Goal: Task Accomplishment & Management: Complete application form

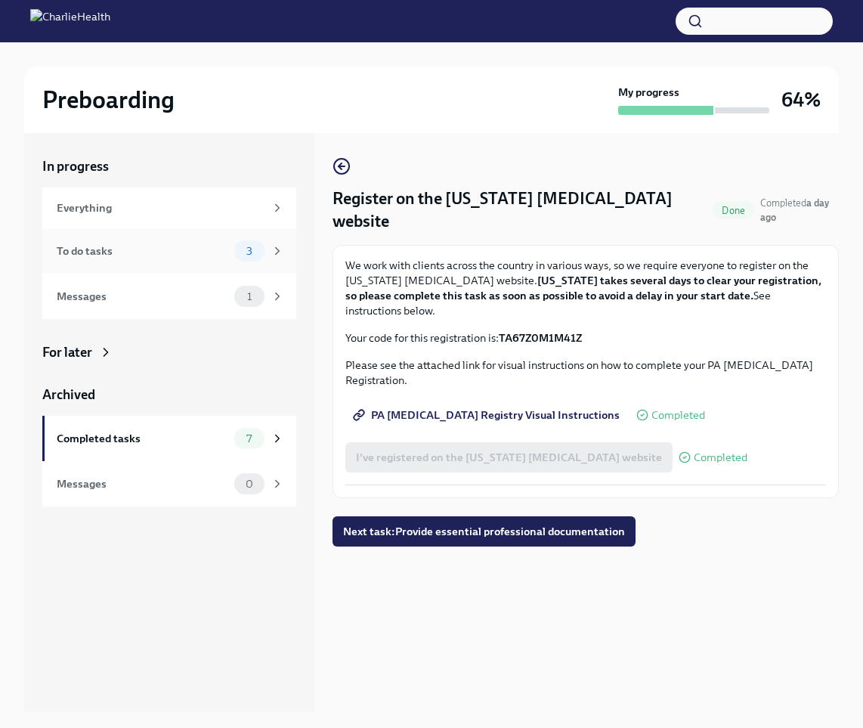
click at [227, 252] on div "To do tasks" at bounding box center [143, 251] width 172 height 17
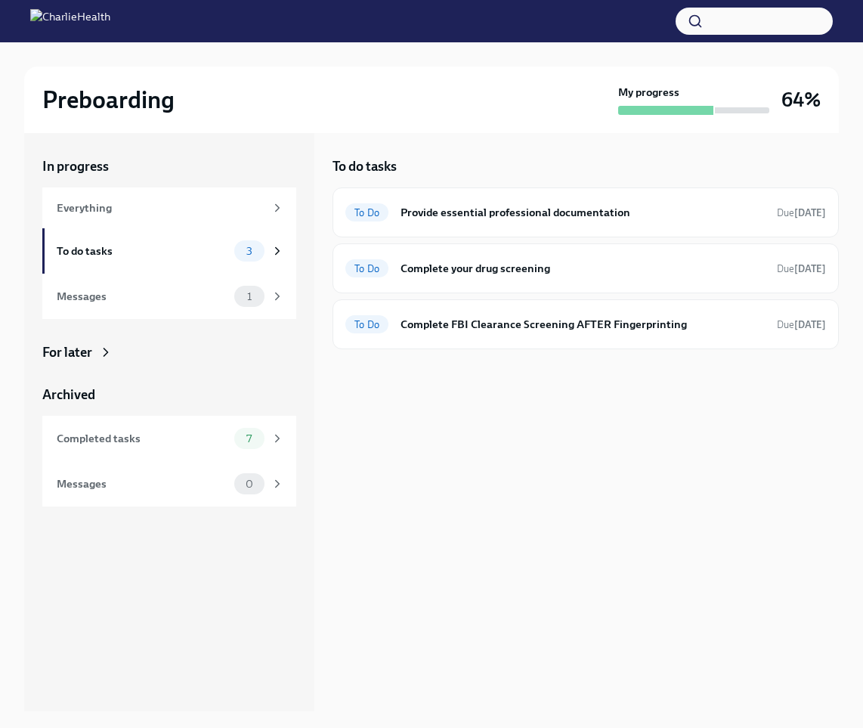
click at [688, 461] on div "To do tasks To Do Provide essential professional documentation Due [DATE] To Do…" at bounding box center [586, 422] width 506 height 578
click at [535, 266] on h6 "Complete your drug screening" at bounding box center [583, 268] width 364 height 17
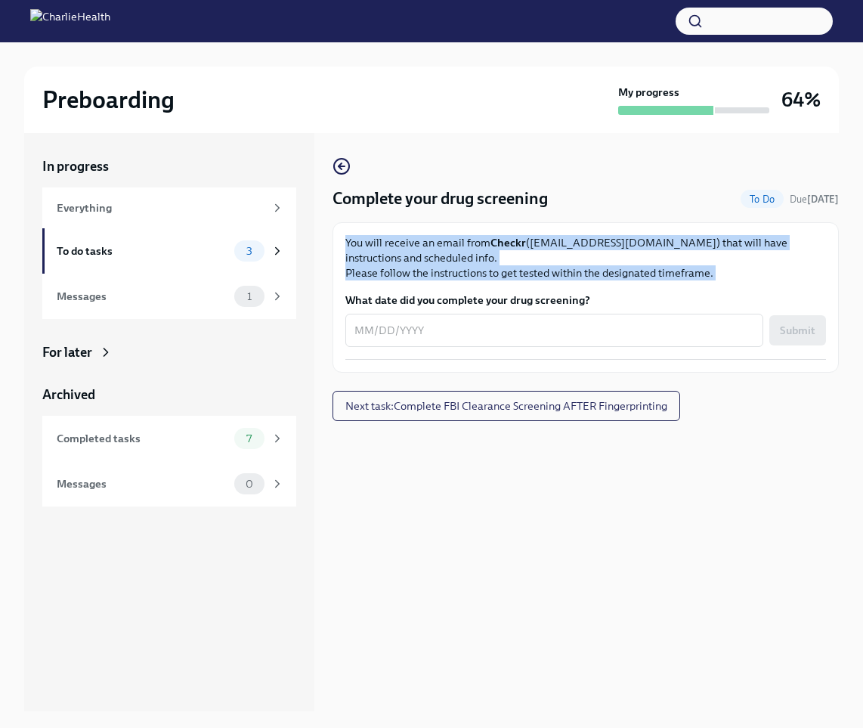
drag, startPoint x: 695, startPoint y: 287, endPoint x: 422, endPoint y: 230, distance: 277.9
click at [413, 227] on div "You will receive an email from Checkr ([EMAIL_ADDRESS][DOMAIN_NAME]) that will …" at bounding box center [586, 297] width 506 height 150
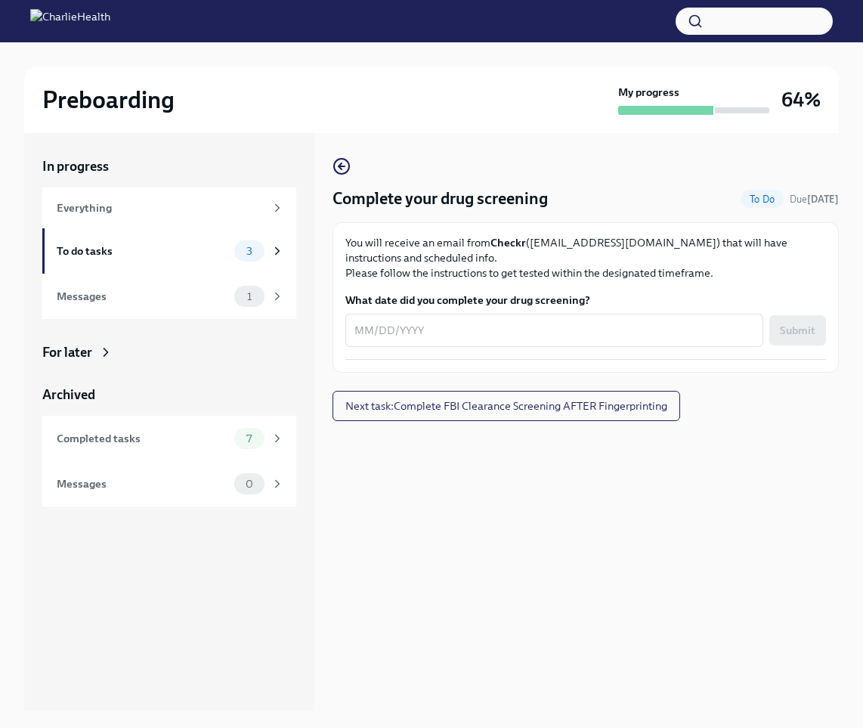
click at [784, 428] on div "Complete your drug screening To Do Due [DATE] You will receive an email from Ch…" at bounding box center [586, 422] width 506 height 578
click at [346, 169] on icon "button" at bounding box center [342, 166] width 18 height 18
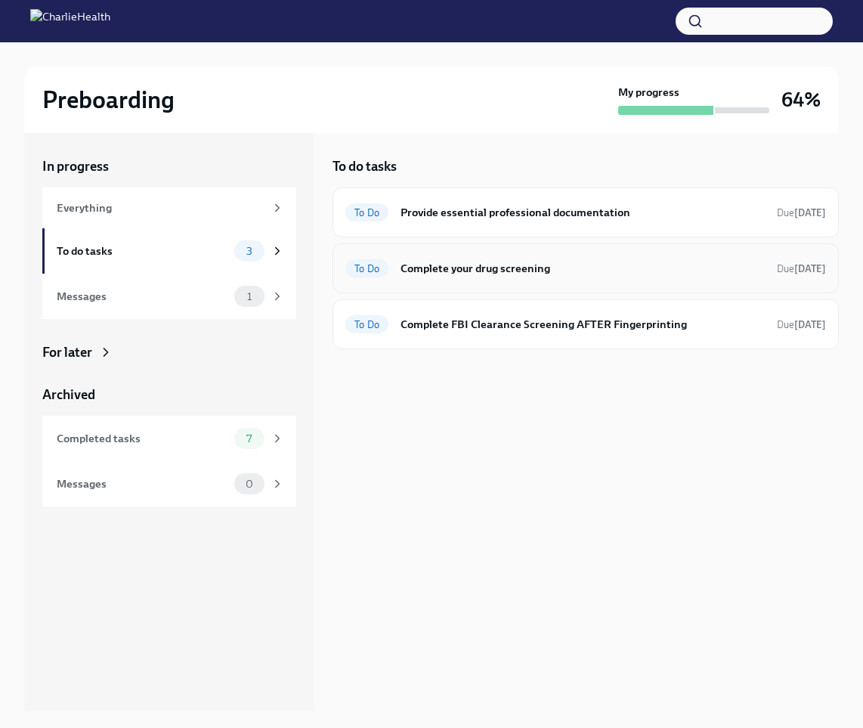
drag, startPoint x: 650, startPoint y: 420, endPoint x: 623, endPoint y: 275, distance: 147.5
click at [650, 420] on div "To do tasks To Do Provide essential professional documentation Due [DATE] To Do…" at bounding box center [586, 422] width 506 height 578
click at [583, 224] on div "To Do Provide essential professional documentation Due [DATE]" at bounding box center [586, 212] width 506 height 50
click at [552, 212] on h6 "Provide essential professional documentation" at bounding box center [583, 212] width 364 height 17
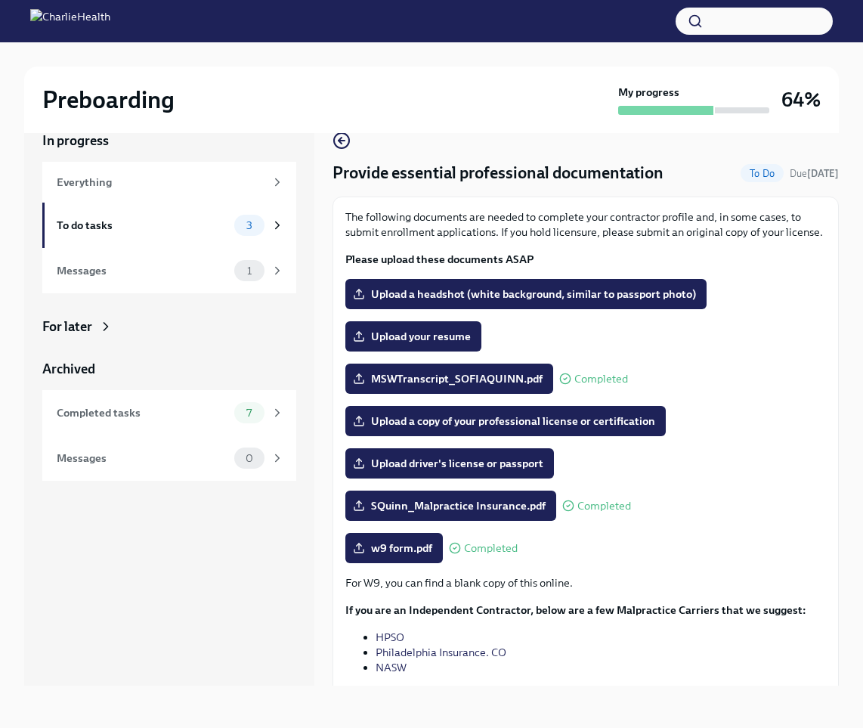
click at [765, 388] on div "MSWTranscript_SOFIAQUINN.pdf Completed" at bounding box center [585, 378] width 481 height 30
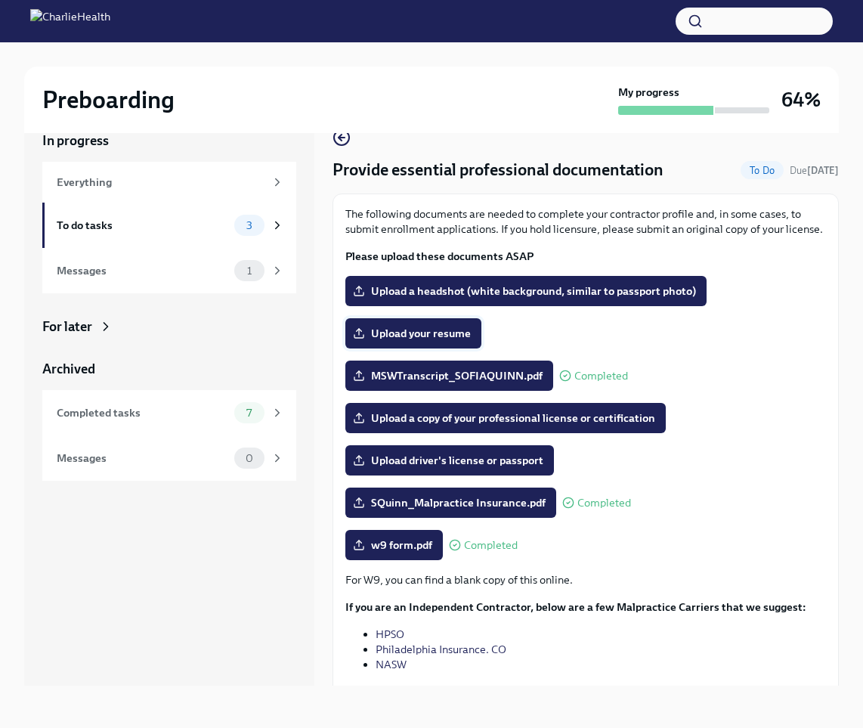
click at [432, 329] on span "Upload your resume" at bounding box center [413, 333] width 115 height 15
click at [0, 0] on input "Upload your resume" at bounding box center [0, 0] width 0 height 0
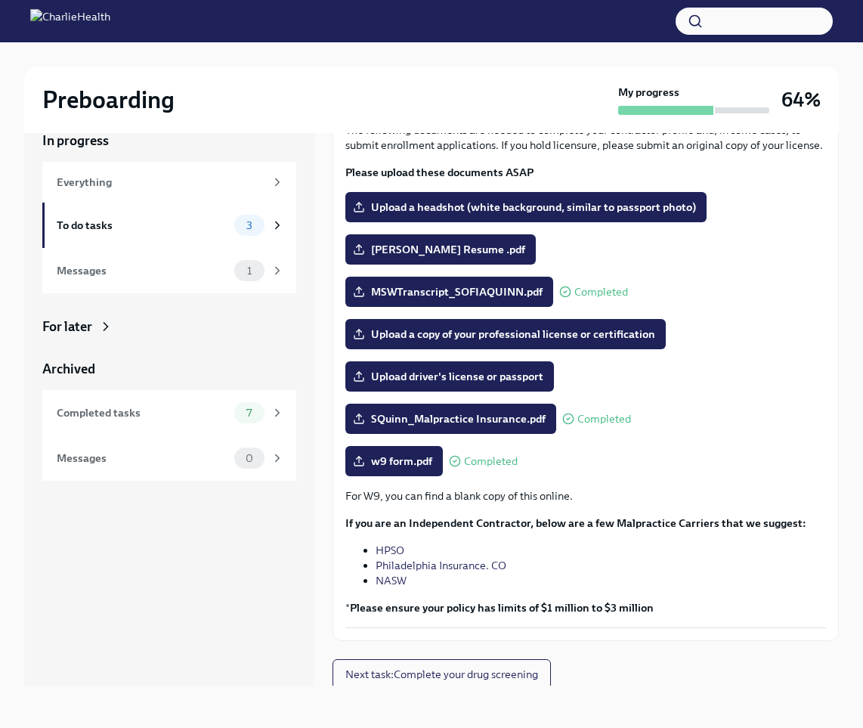
scroll to position [0, 0]
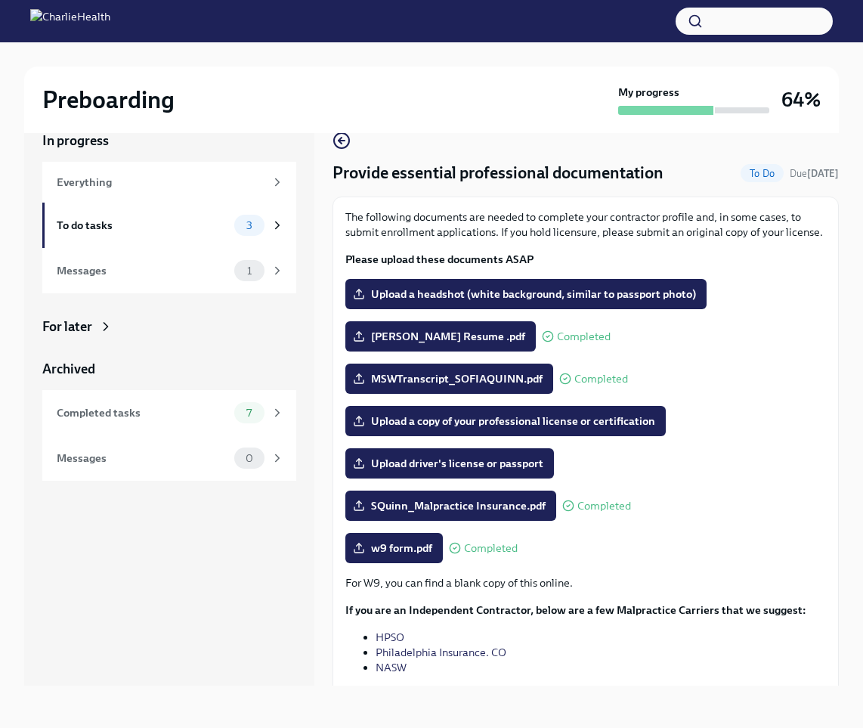
click at [750, 522] on div "The following documents are needed to complete your contractor profile and, in …" at bounding box center [585, 462] width 481 height 506
click at [739, 462] on div "Upload driver's license or passport" at bounding box center [585, 463] width 481 height 30
click at [758, 250] on div "The following documents are needed to complete your contractor profile and, in …" at bounding box center [585, 237] width 481 height 57
click at [774, 228] on p "The following documents are needed to complete your contractor profile and, in …" at bounding box center [585, 224] width 481 height 30
click at [612, 282] on label "Upload a headshot (white background, similar to passport photo)" at bounding box center [525, 294] width 361 height 30
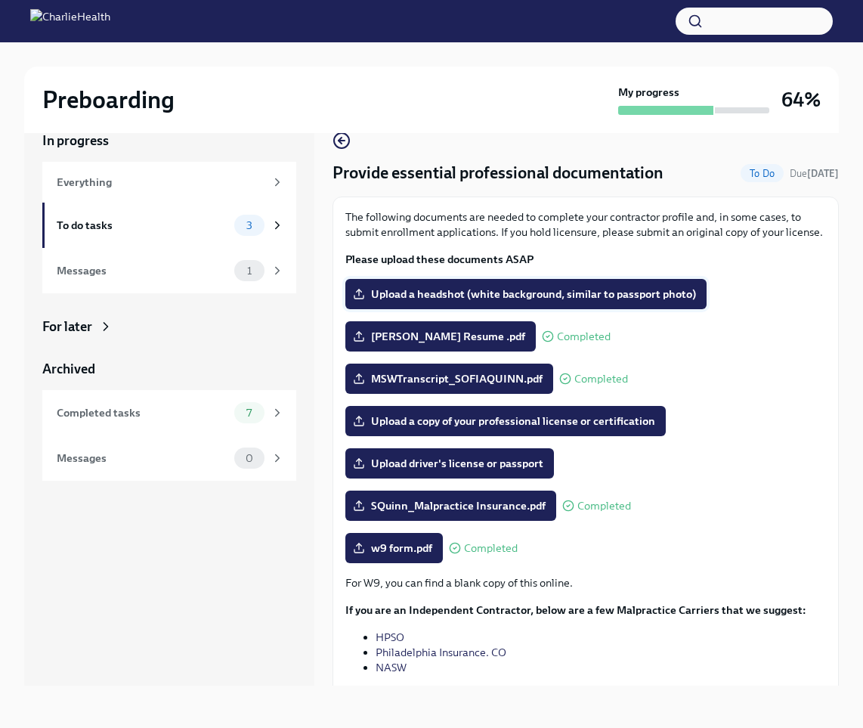
click at [0, 0] on input "Upload a headshot (white background, similar to passport photo)" at bounding box center [0, 0] width 0 height 0
click at [404, 550] on span "w9 form.pdf" at bounding box center [394, 547] width 76 height 15
click at [0, 0] on input "w9 form.pdf" at bounding box center [0, 0] width 0 height 0
click at [701, 544] on div "w9 form.pdf Completed" at bounding box center [585, 548] width 481 height 30
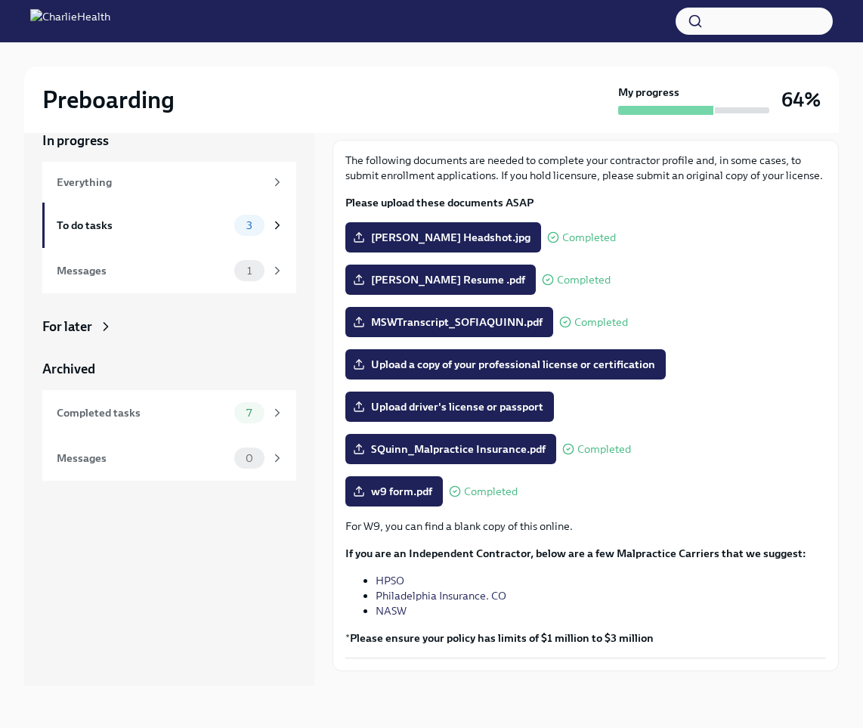
scroll to position [2, 0]
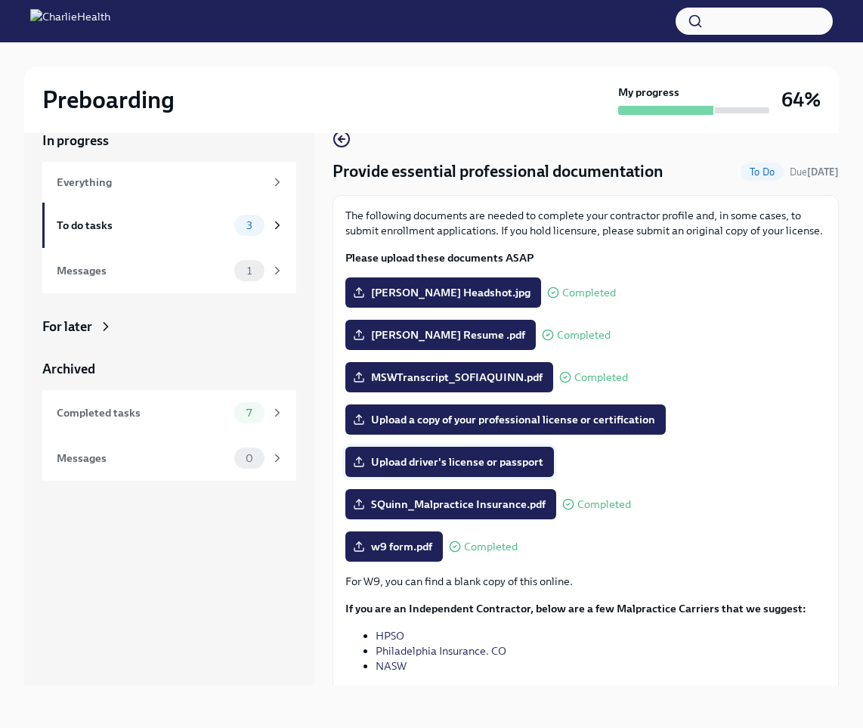
click at [503, 466] on span "Upload driver's license or passport" at bounding box center [449, 461] width 187 height 15
click at [0, 0] on input "Upload driver's license or passport" at bounding box center [0, 0] width 0 height 0
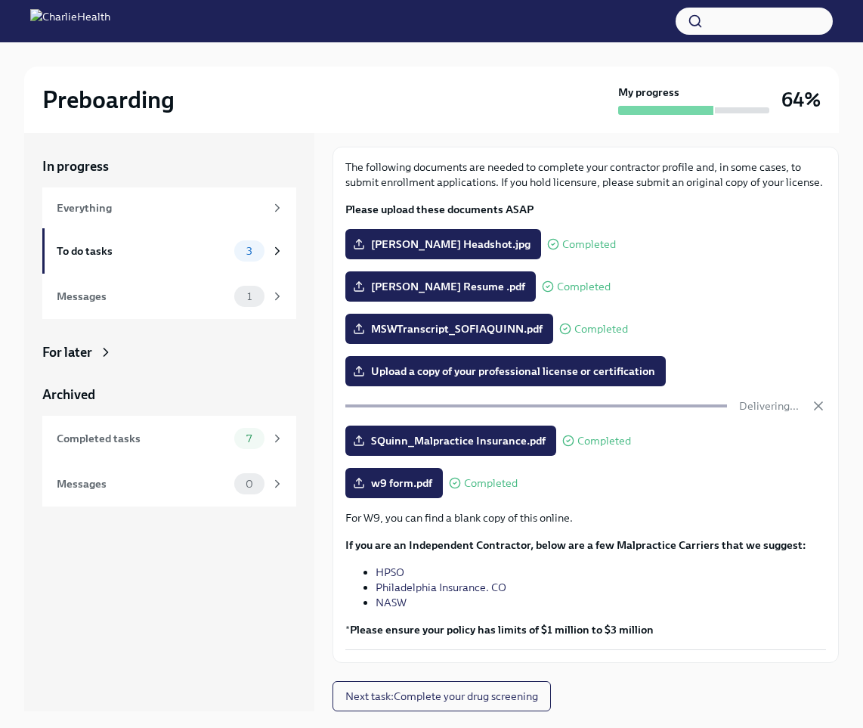
scroll to position [0, 0]
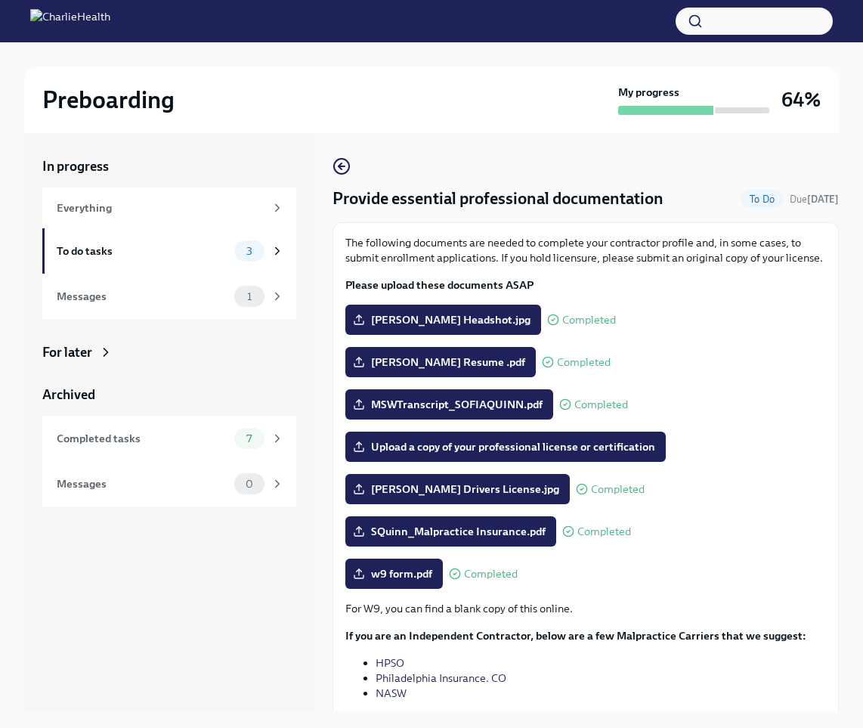
click at [476, 70] on div "Preboarding My progress 64%" at bounding box center [431, 100] width 815 height 67
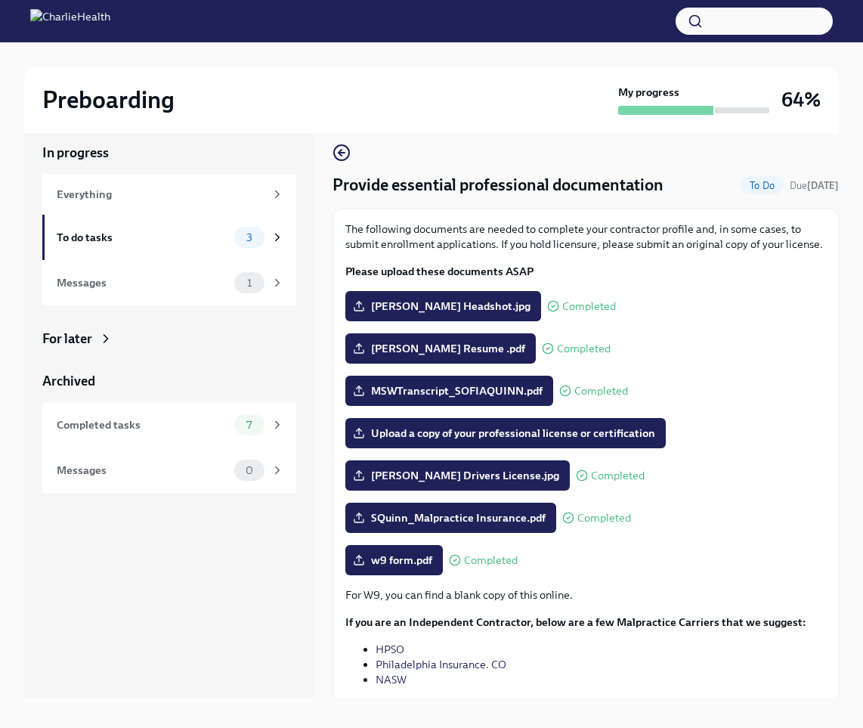
click at [705, 250] on p "The following documents are needed to complete your contractor profile and, in …" at bounding box center [585, 236] width 481 height 30
click at [705, 249] on p "The following documents are needed to complete your contractor profile and, in …" at bounding box center [585, 236] width 481 height 30
click at [703, 249] on p "The following documents are needed to complete your contractor profile and, in …" at bounding box center [585, 236] width 481 height 30
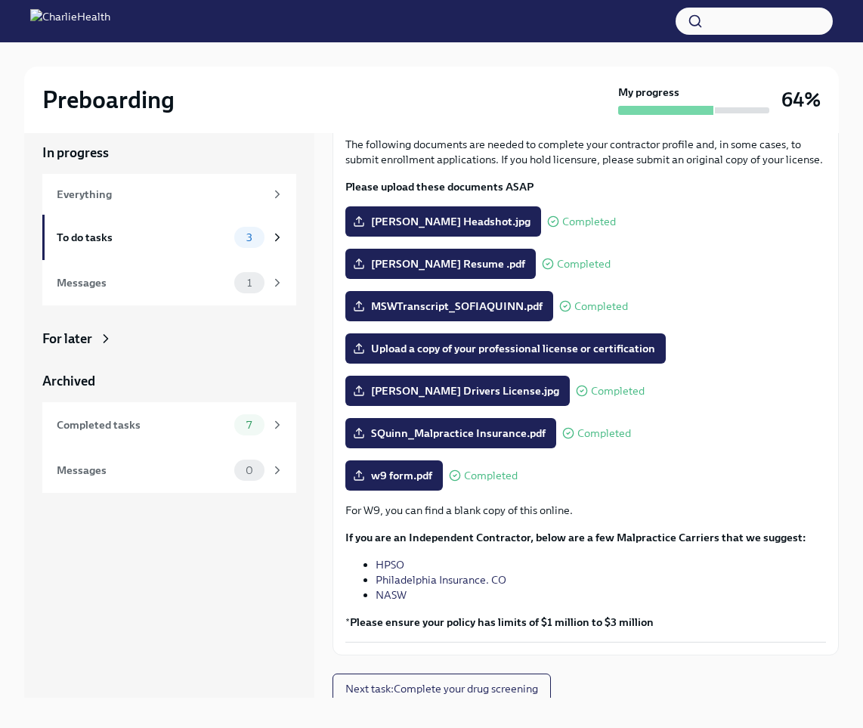
scroll to position [91, 0]
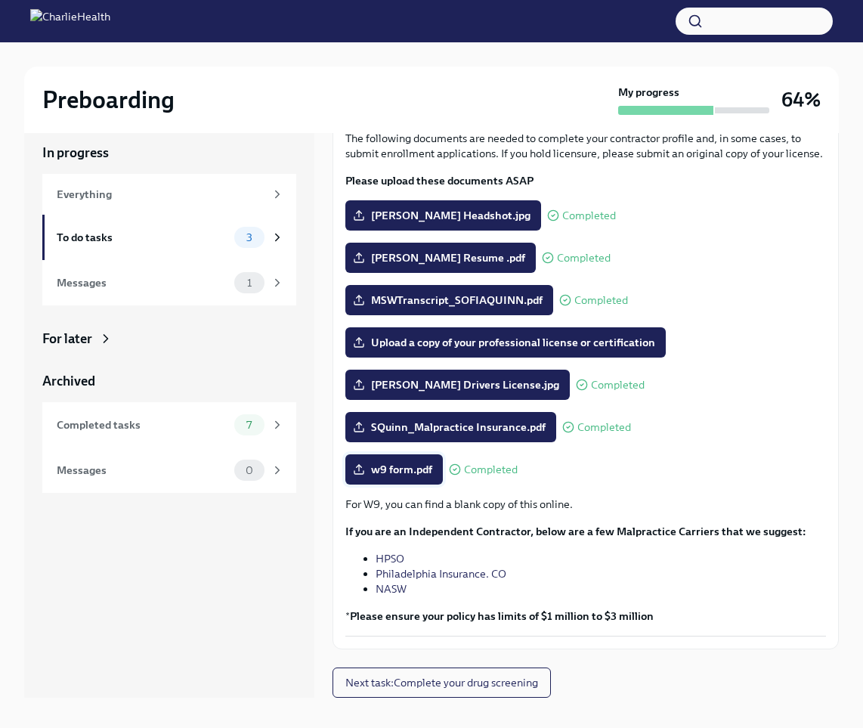
click at [418, 468] on span "w9 form.pdf" at bounding box center [394, 469] width 76 height 15
click at [0, 0] on input "w9 form.pdf" at bounding box center [0, 0] width 0 height 0
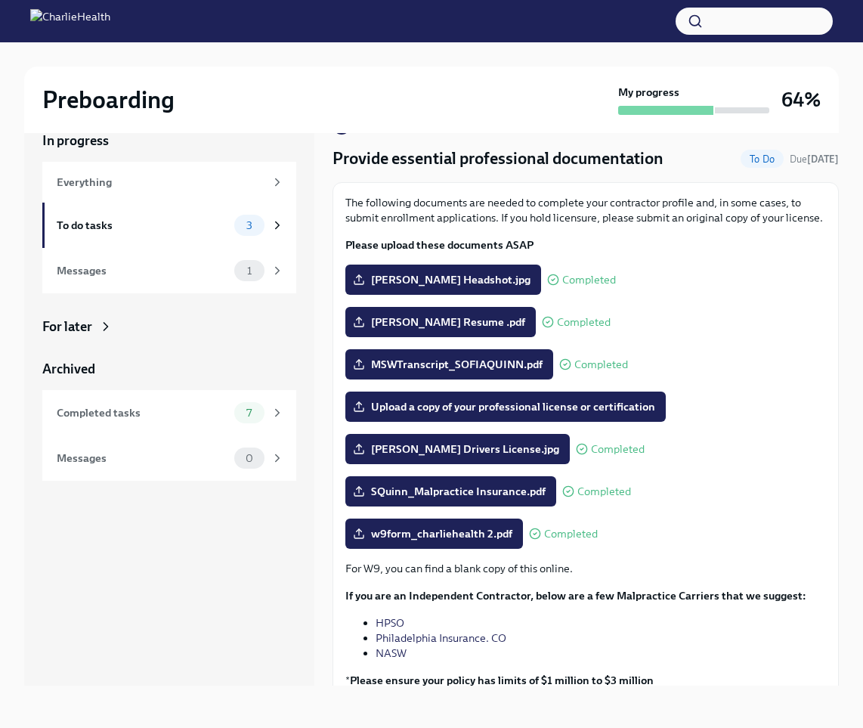
scroll to position [10, 0]
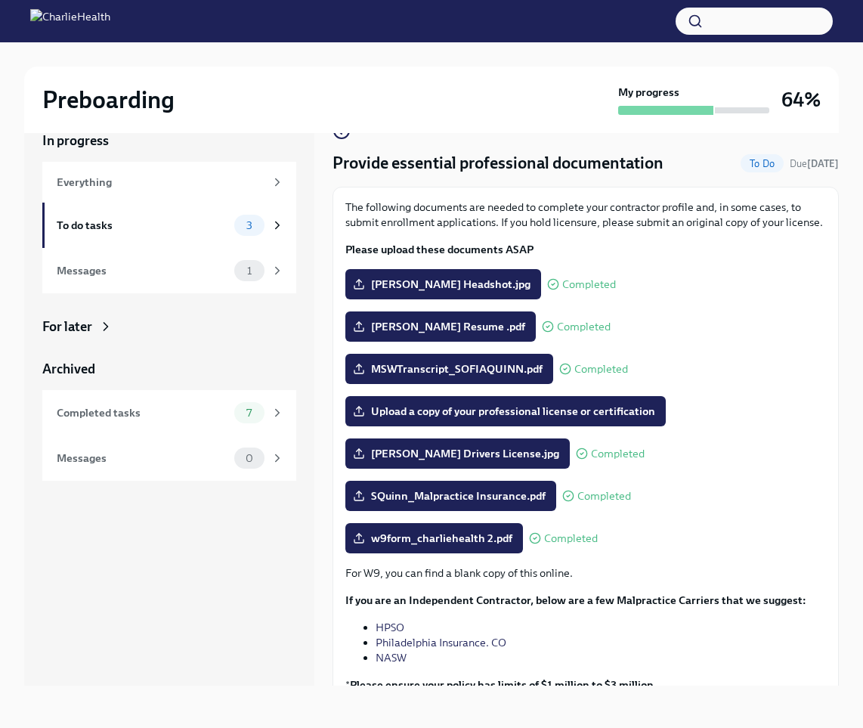
click at [654, 294] on div "[PERSON_NAME] Headshot.jpg Completed" at bounding box center [585, 284] width 481 height 30
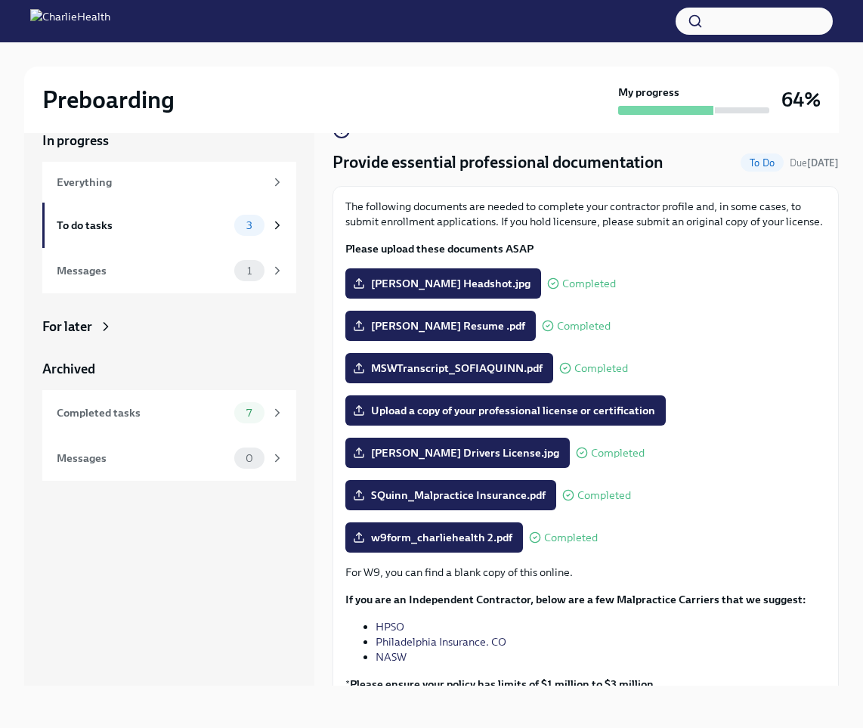
scroll to position [0, 0]
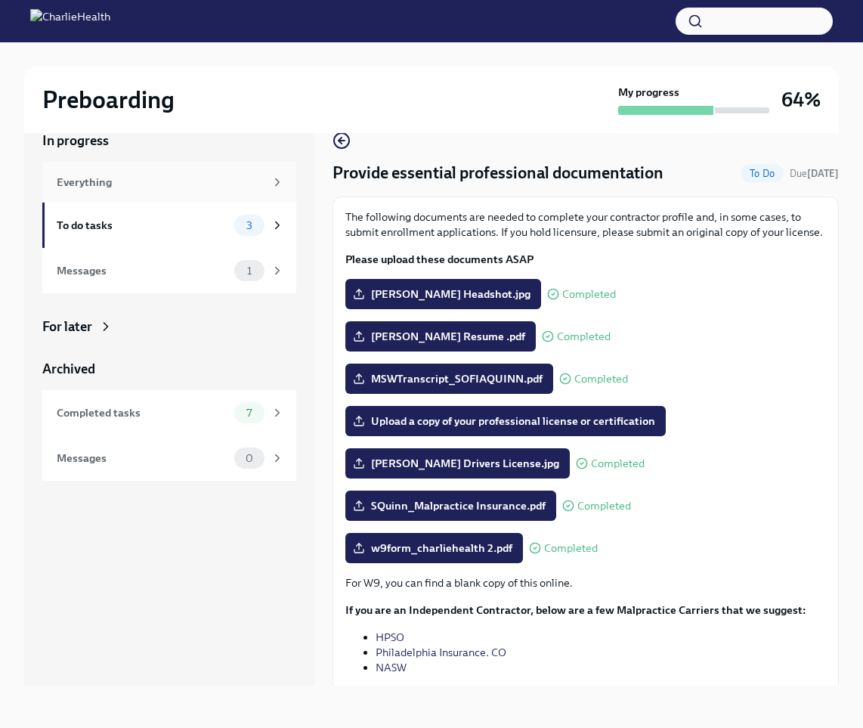
click at [176, 180] on div "Everything" at bounding box center [161, 182] width 208 height 17
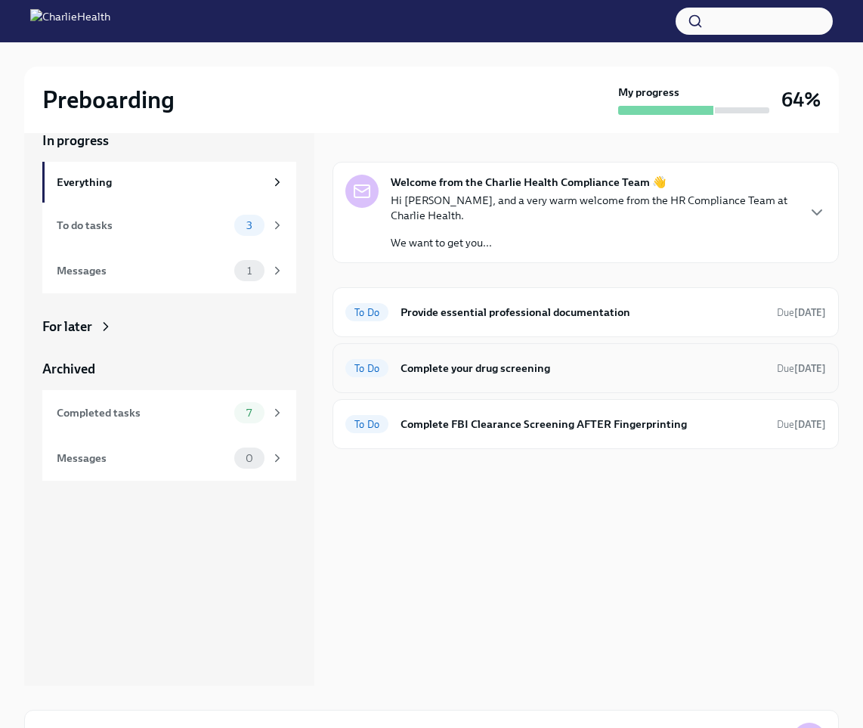
click at [533, 356] on div "To Do Complete your drug screening Due [DATE]" at bounding box center [585, 368] width 481 height 24
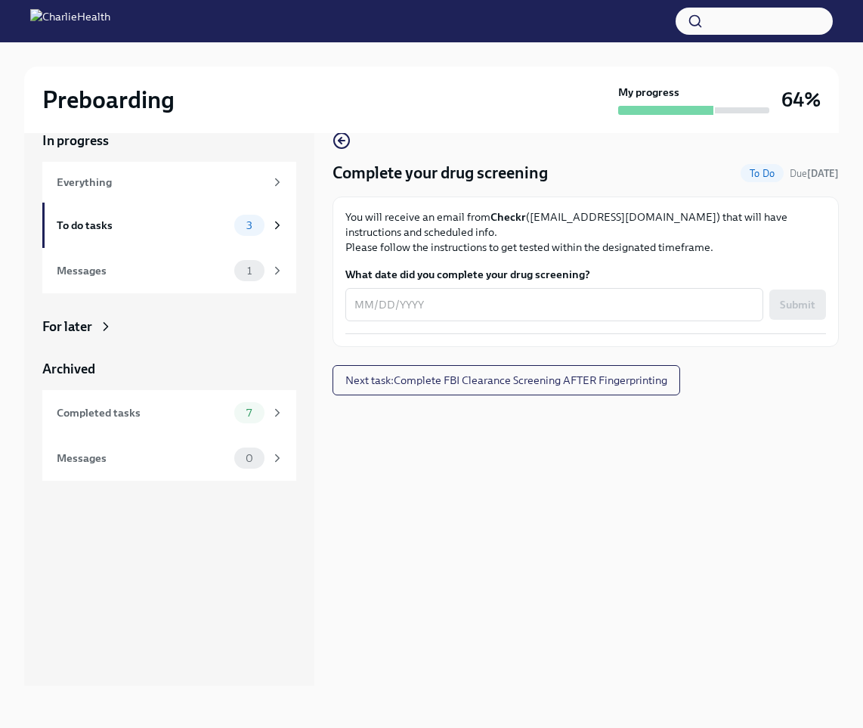
click at [648, 489] on div "Complete your drug screening To Do Due [DATE] You will receive an email from Ch…" at bounding box center [586, 396] width 506 height 578
click at [529, 385] on span "Next task : Complete FBI Clearance Screening AFTER Fingerprinting" at bounding box center [506, 380] width 322 height 15
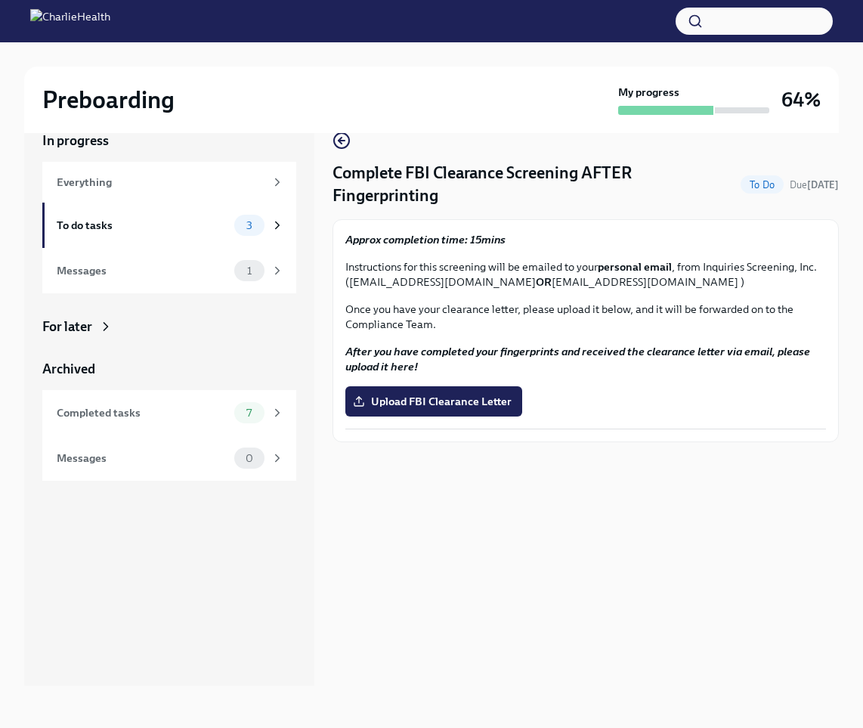
click at [682, 474] on div "Complete FBI Clearance Screening AFTER Fingerprinting To Do Due [DATE] Approx c…" at bounding box center [586, 396] width 506 height 578
click at [678, 477] on div "Complete FBI Clearance Screening AFTER Fingerprinting To Do Due [DATE] Approx c…" at bounding box center [586, 396] width 506 height 578
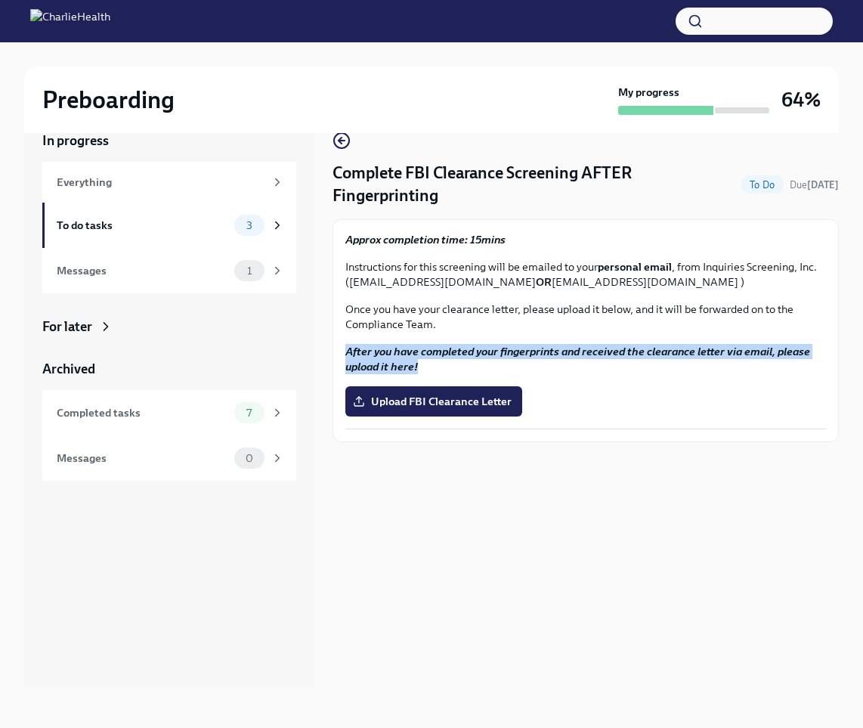
drag, startPoint x: 659, startPoint y: 330, endPoint x: 679, endPoint y: 374, distance: 48.3
click at [679, 374] on div "Approx completion time: 15mins Instructions for this screening will be emailed …" at bounding box center [585, 330] width 481 height 197
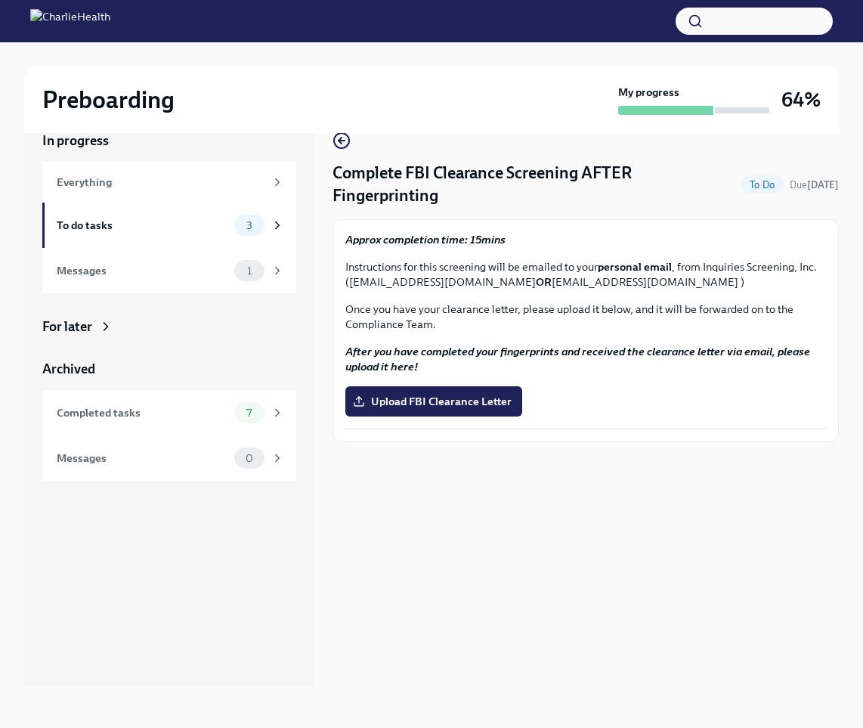
click at [700, 401] on div "Upload FBI Clearance Letter" at bounding box center [585, 401] width 481 height 30
click at [339, 140] on icon "button" at bounding box center [340, 141] width 3 height 6
